Goal: Task Accomplishment & Management: Use online tool/utility

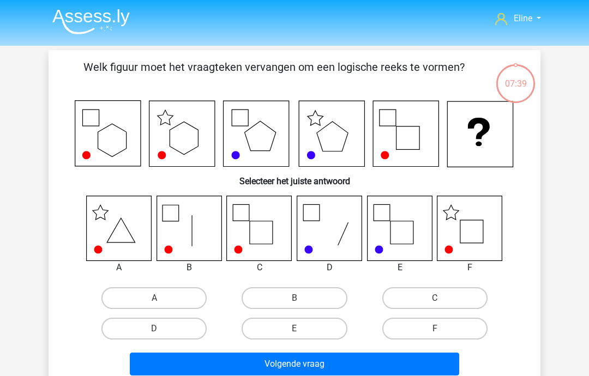
click at [478, 328] on label "F" at bounding box center [434, 329] width 105 height 22
click at [442, 329] on input "F" at bounding box center [437, 332] width 7 height 7
radio input "true"
click at [418, 360] on button "Volgende vraag" at bounding box center [295, 364] width 330 height 23
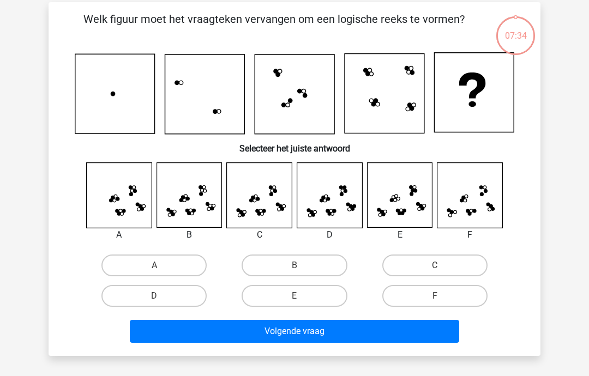
scroll to position [50, 0]
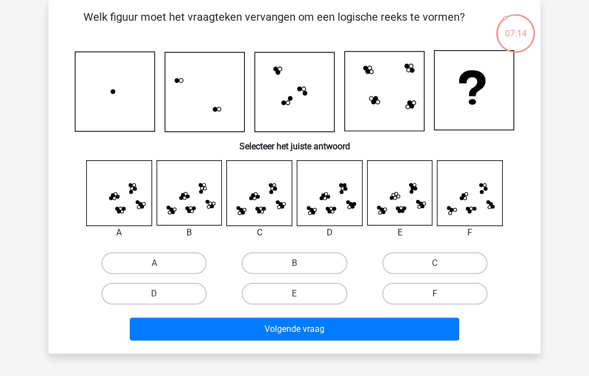
click at [422, 263] on label "C" at bounding box center [434, 263] width 105 height 22
click at [434, 263] on input "C" at bounding box center [437, 266] width 7 height 7
radio input "true"
click at [422, 333] on button "Volgende vraag" at bounding box center [295, 329] width 330 height 23
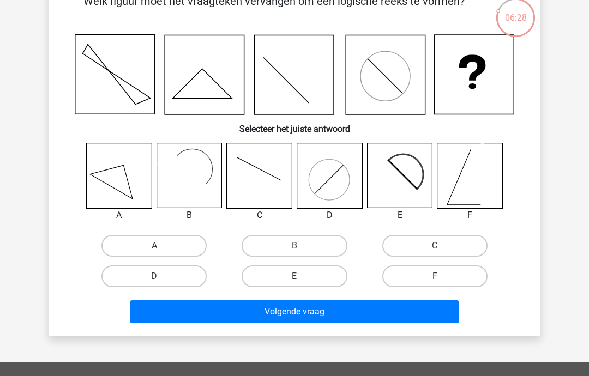
scroll to position [59, 0]
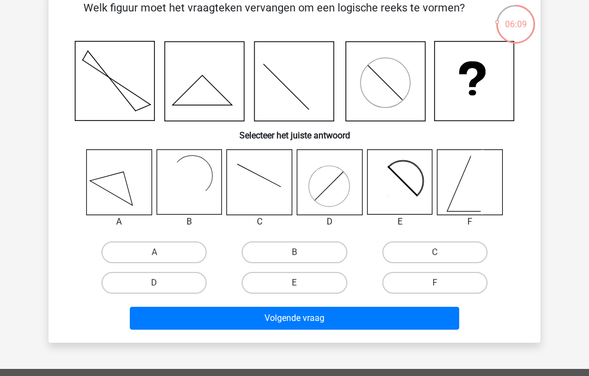
click at [467, 259] on label "C" at bounding box center [434, 252] width 105 height 22
click at [442, 259] on input "C" at bounding box center [437, 255] width 7 height 7
radio input "true"
click at [436, 328] on button "Volgende vraag" at bounding box center [295, 318] width 330 height 23
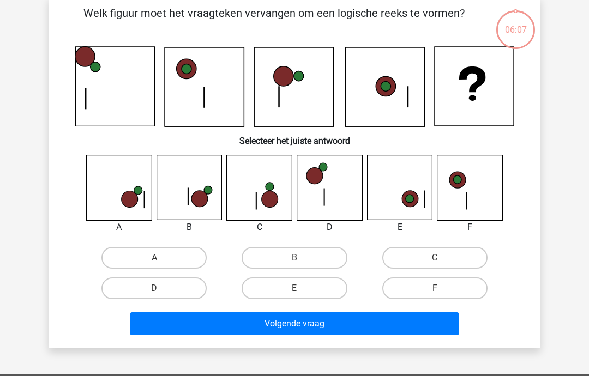
scroll to position [50, 0]
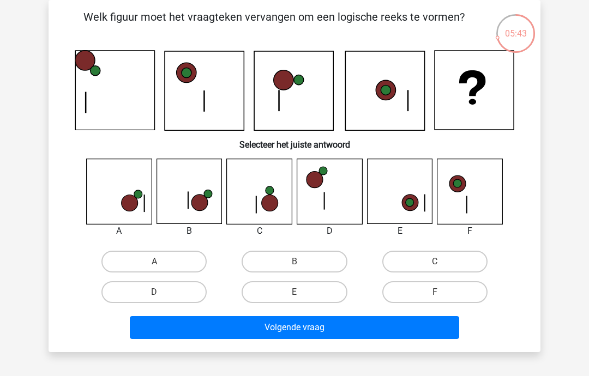
click at [147, 302] on label "D" at bounding box center [153, 292] width 105 height 22
click at [154, 299] on input "D" at bounding box center [157, 295] width 7 height 7
radio input "true"
click at [262, 338] on button "Volgende vraag" at bounding box center [295, 327] width 330 height 23
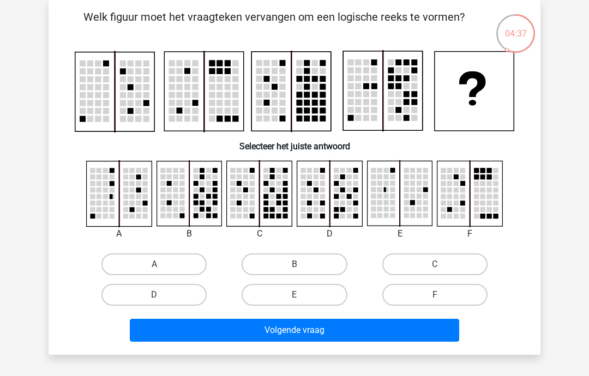
click at [449, 332] on button "Volgende vraag" at bounding box center [295, 330] width 330 height 23
click at [114, 268] on label "A" at bounding box center [153, 264] width 105 height 22
click at [154, 268] on input "A" at bounding box center [157, 267] width 7 height 7
radio input "true"
click at [442, 333] on button "Volgende vraag" at bounding box center [295, 330] width 330 height 23
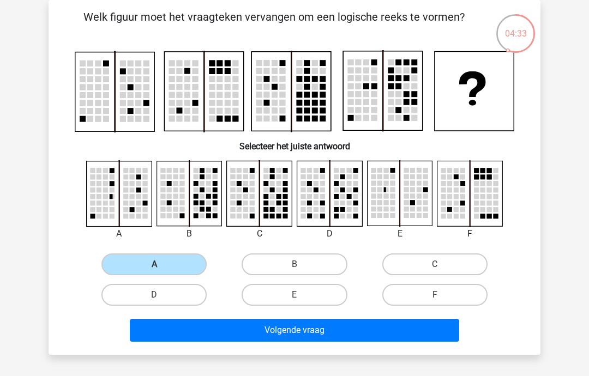
click at [443, 336] on button "Volgende vraag" at bounding box center [295, 330] width 330 height 23
click at [434, 340] on button "Volgende vraag" at bounding box center [295, 330] width 330 height 23
click at [399, 350] on div "Welk figuur moet het vraagteken vervangen om een logische reeks te vormen?" at bounding box center [295, 177] width 492 height 355
click at [120, 267] on label "A" at bounding box center [153, 264] width 105 height 22
click at [154, 267] on input "A" at bounding box center [157, 267] width 7 height 7
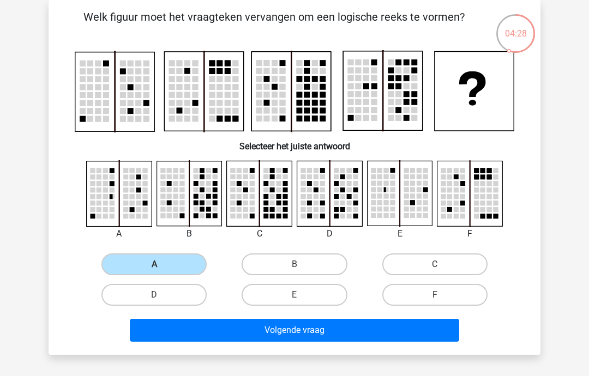
click at [407, 339] on button "Volgende vraag" at bounding box center [295, 330] width 330 height 23
click at [483, 269] on label "C" at bounding box center [434, 264] width 105 height 22
click at [442, 269] on input "C" at bounding box center [437, 267] width 7 height 7
radio input "true"
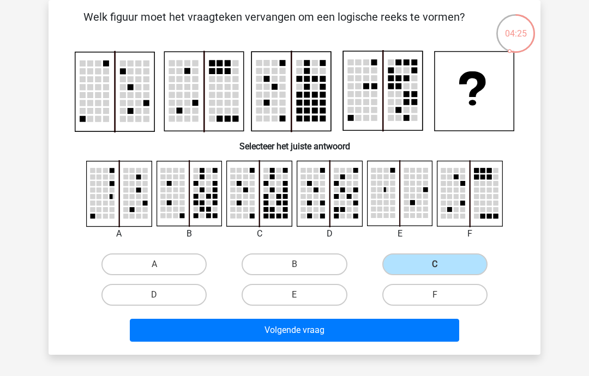
click at [420, 334] on button "Volgende vraag" at bounding box center [295, 330] width 330 height 23
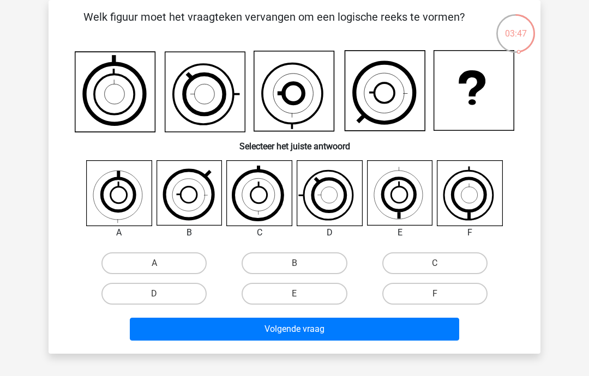
click at [126, 300] on label "D" at bounding box center [153, 294] width 105 height 22
click at [154, 300] on input "D" at bounding box center [157, 297] width 7 height 7
radio input "true"
click at [453, 337] on button "Volgende vraag" at bounding box center [295, 329] width 330 height 23
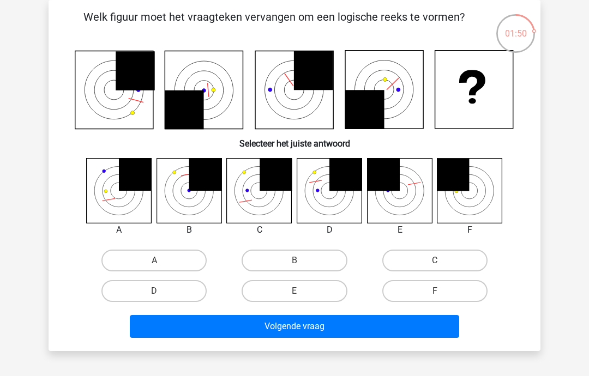
click at [473, 264] on label "C" at bounding box center [434, 261] width 105 height 22
click at [442, 264] on input "C" at bounding box center [437, 264] width 7 height 7
radio input "true"
click at [438, 332] on button "Volgende vraag" at bounding box center [295, 326] width 330 height 23
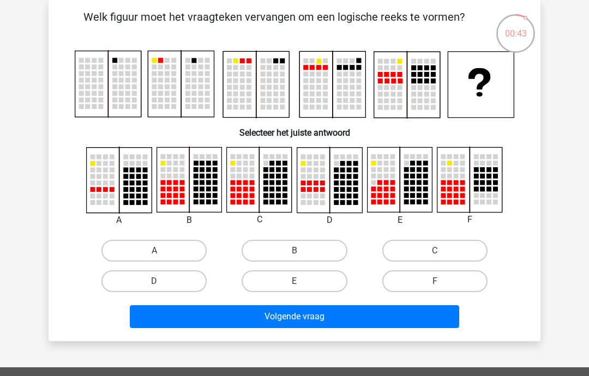
click at [320, 252] on label "B" at bounding box center [293, 251] width 105 height 22
click at [301, 252] on input "B" at bounding box center [297, 254] width 7 height 7
radio input "true"
click at [341, 323] on button "Volgende vraag" at bounding box center [295, 316] width 330 height 23
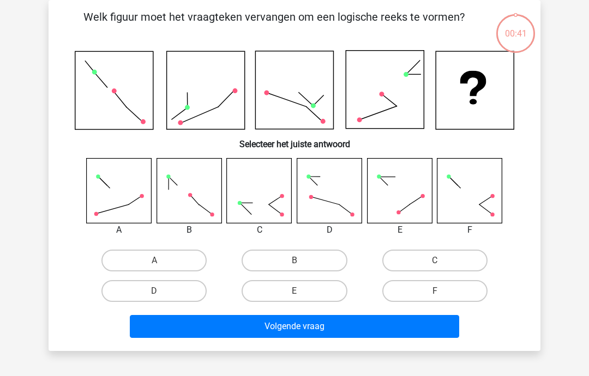
click at [348, 315] on button "Volgende vraag" at bounding box center [295, 326] width 330 height 23
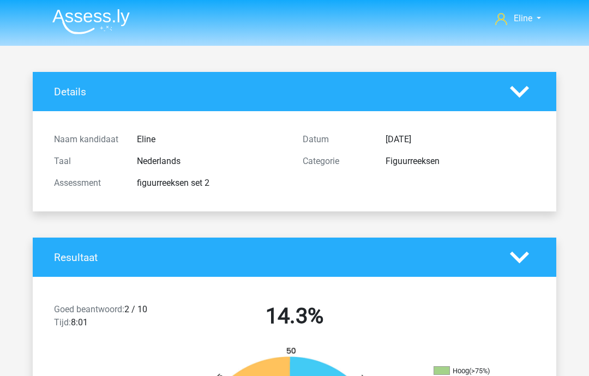
scroll to position [94, 0]
